Goal: Transaction & Acquisition: Purchase product/service

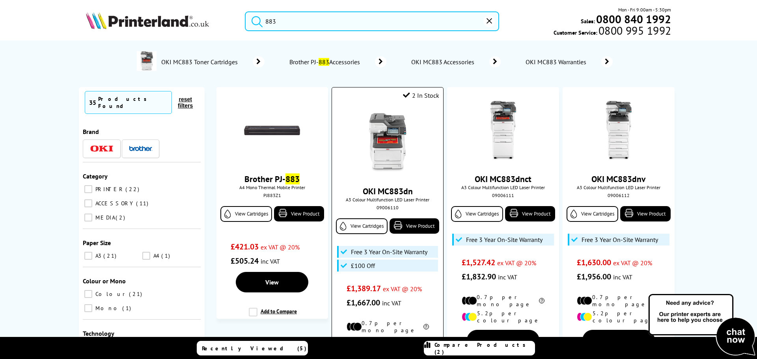
type input "883"
click at [390, 152] on img at bounding box center [387, 142] width 59 height 59
